Goal: Find specific page/section: Find specific page/section

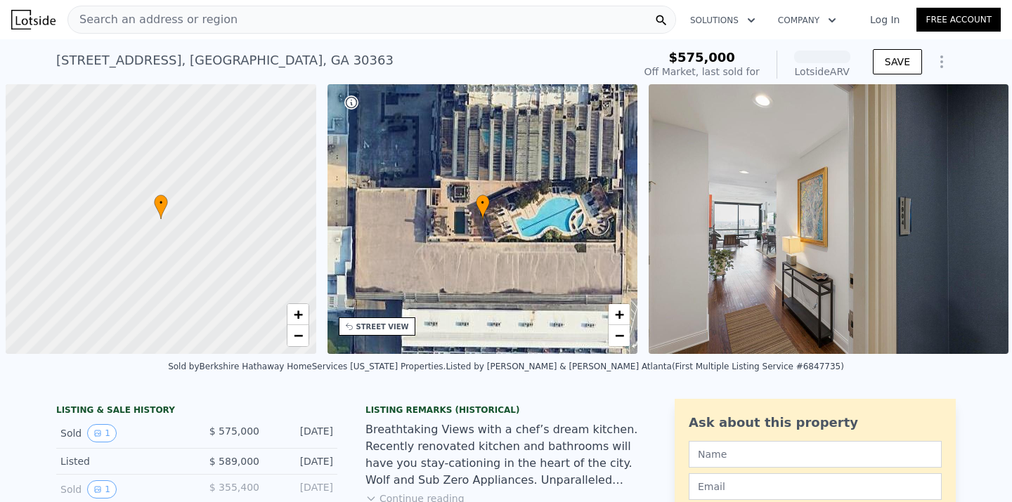
scroll to position [0, 6]
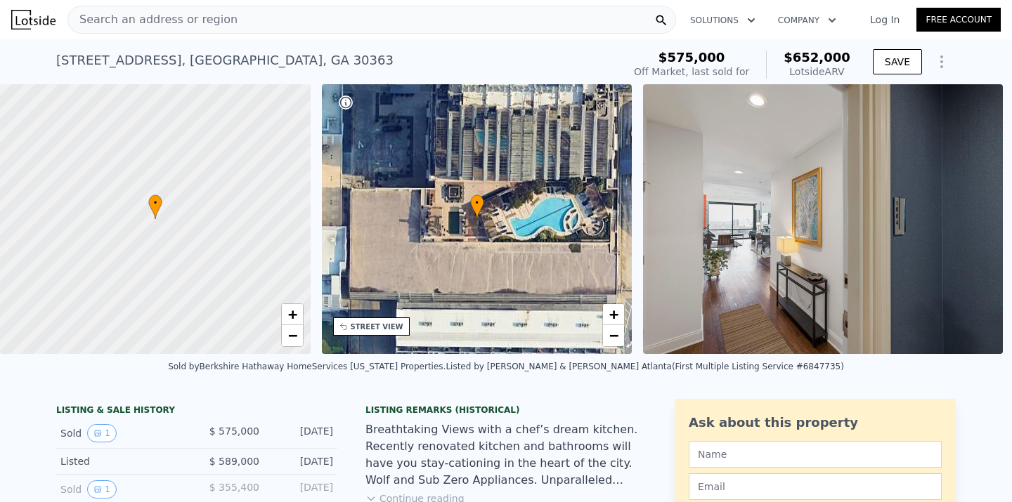
click at [254, 17] on div "Search an address or region" at bounding box center [371, 20] width 609 height 28
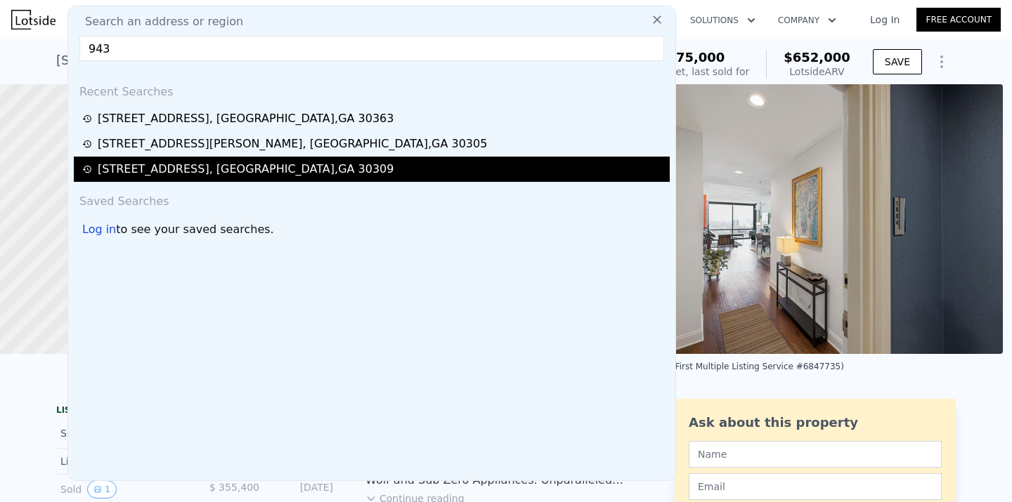
type input "943"
click at [266, 167] on div "[STREET_ADDRESS]" at bounding box center [246, 169] width 296 height 17
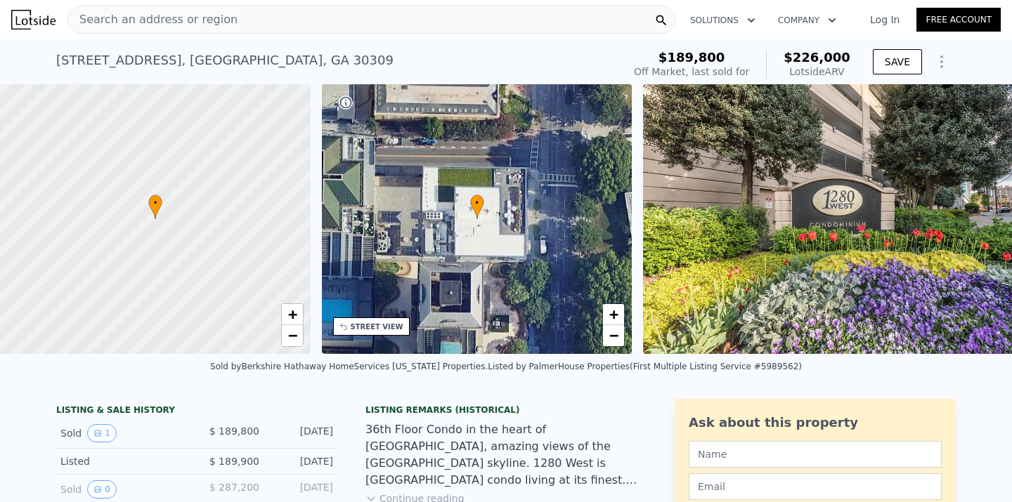
click at [258, 25] on div "Search an address or region" at bounding box center [371, 20] width 609 height 28
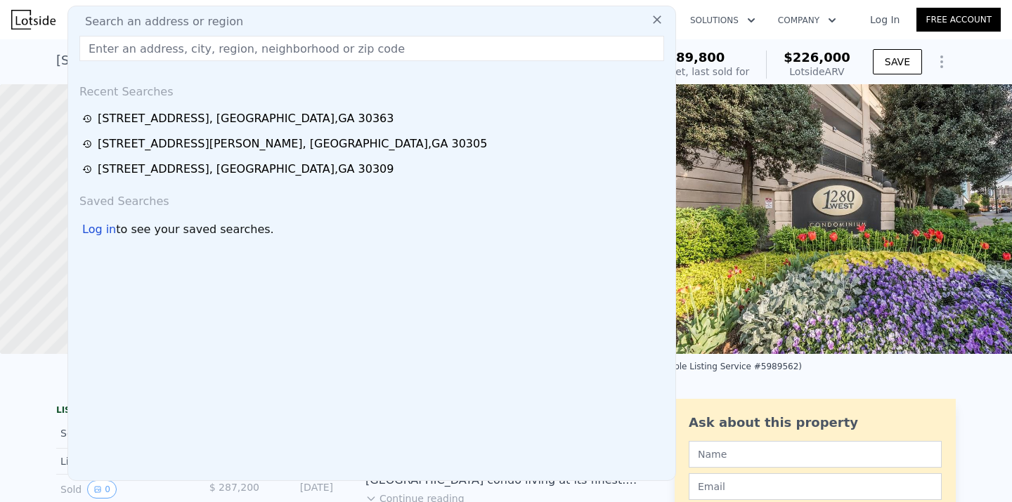
click at [221, 47] on input "text" at bounding box center [371, 48] width 585 height 25
paste input "[STREET_ADDRESS]"
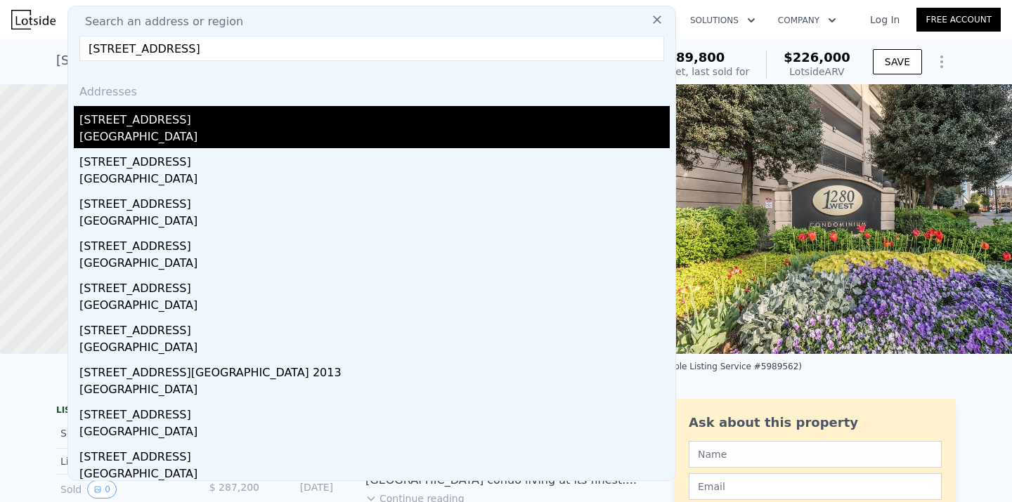
type input "[STREET_ADDRESS]"
click at [216, 120] on div "[STREET_ADDRESS]" at bounding box center [374, 117] width 590 height 22
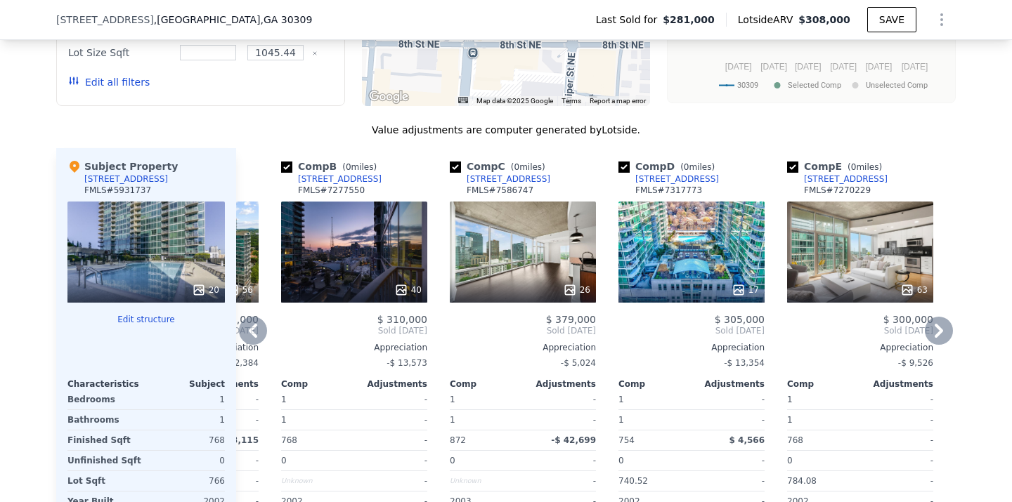
scroll to position [1377, 0]
